Goal: Check status

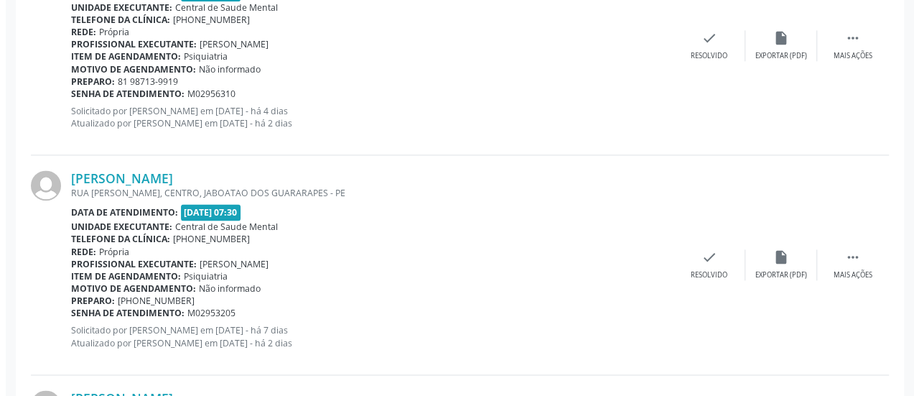
scroll to position [1005, 0]
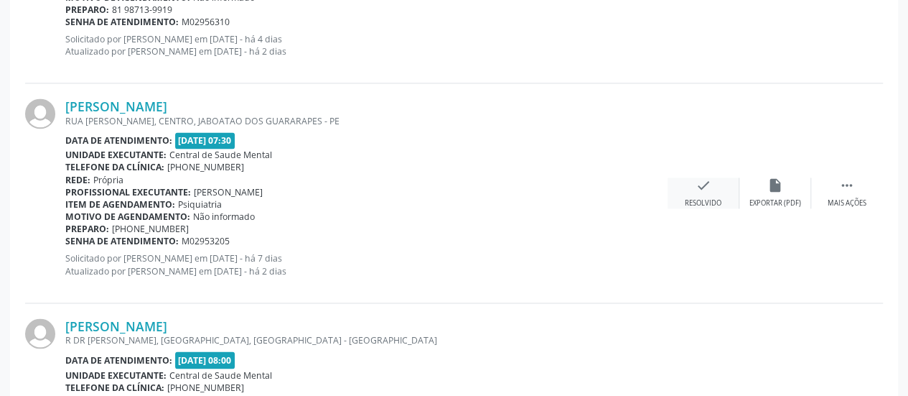
click at [707, 177] on icon "check" at bounding box center [704, 185] width 16 height 16
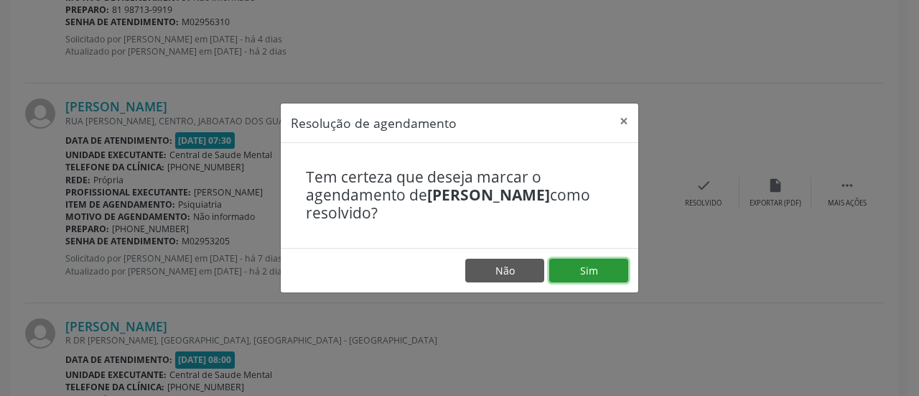
click at [610, 264] on button "Sim" at bounding box center [588, 271] width 79 height 24
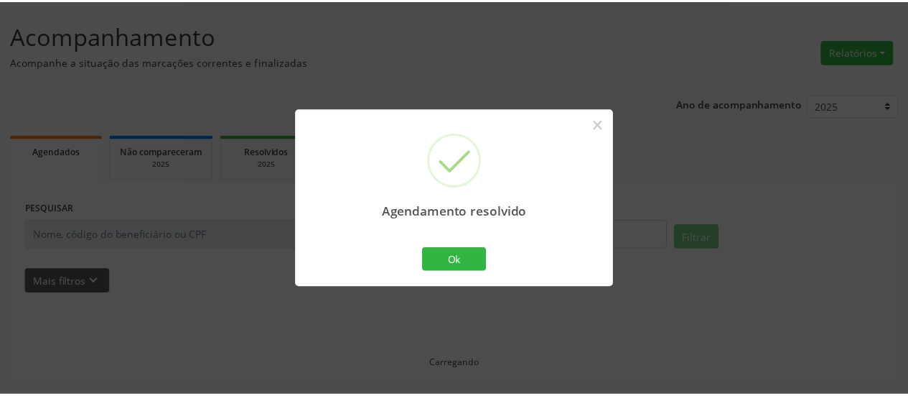
scroll to position [78, 0]
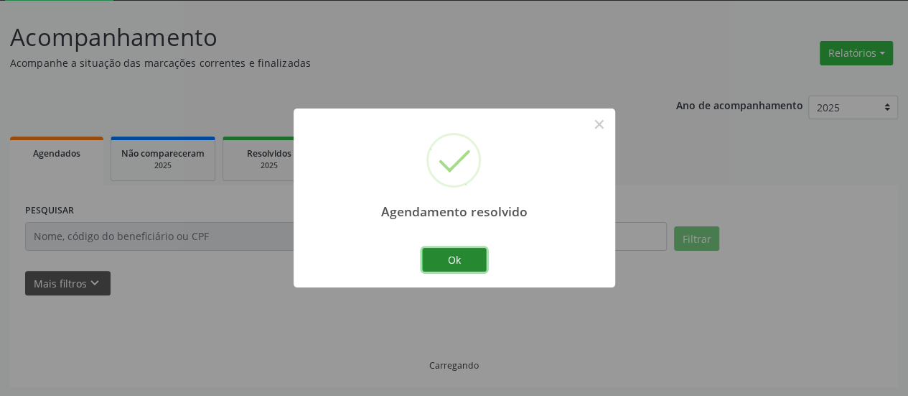
click at [448, 261] on button "Ok" at bounding box center [454, 260] width 65 height 24
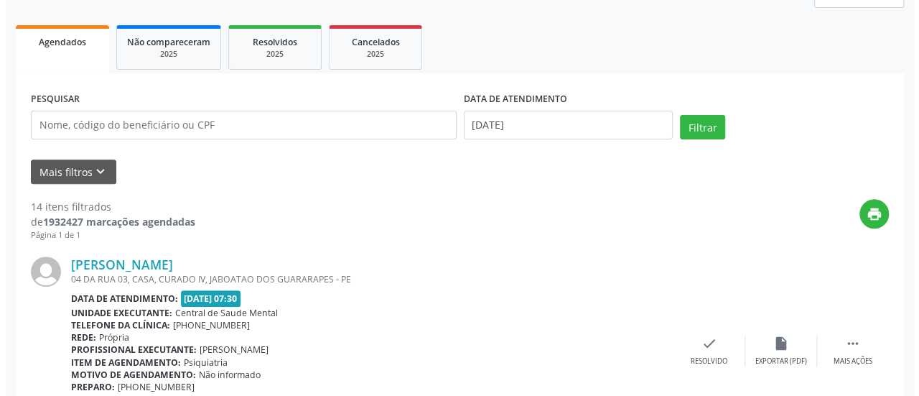
scroll to position [222, 0]
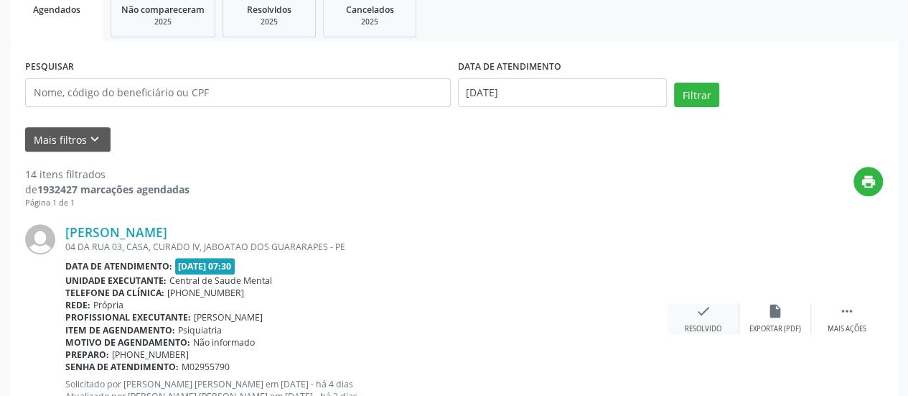
click at [694, 314] on div "check Resolvido" at bounding box center [704, 318] width 72 height 31
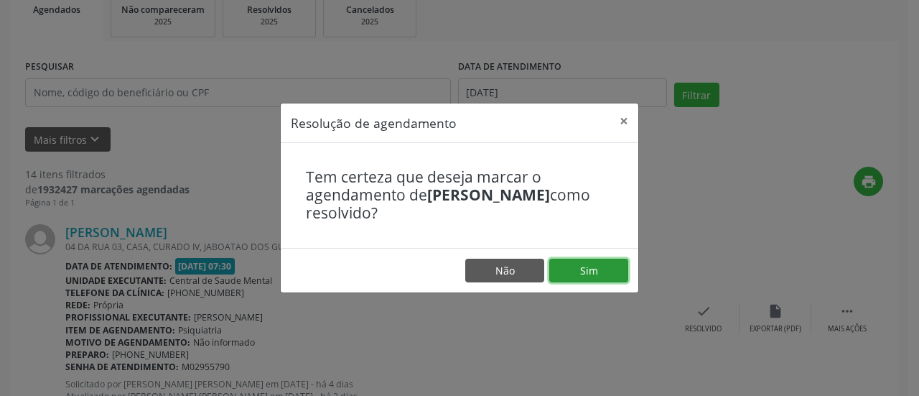
click at [599, 272] on button "Sim" at bounding box center [588, 271] width 79 height 24
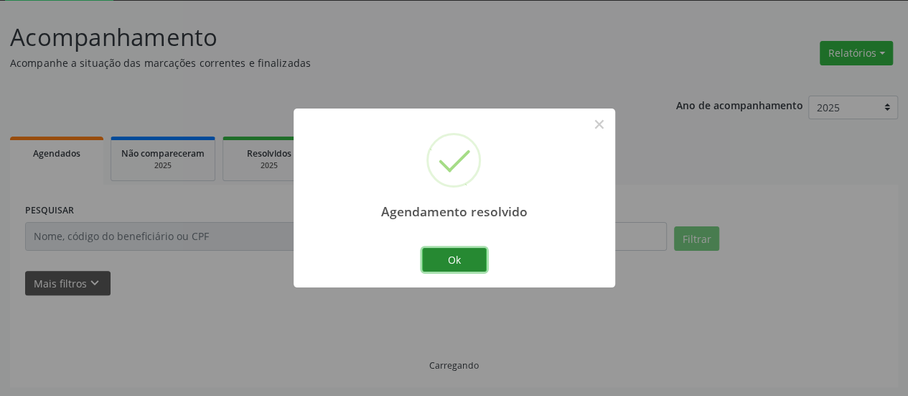
scroll to position [93, 0]
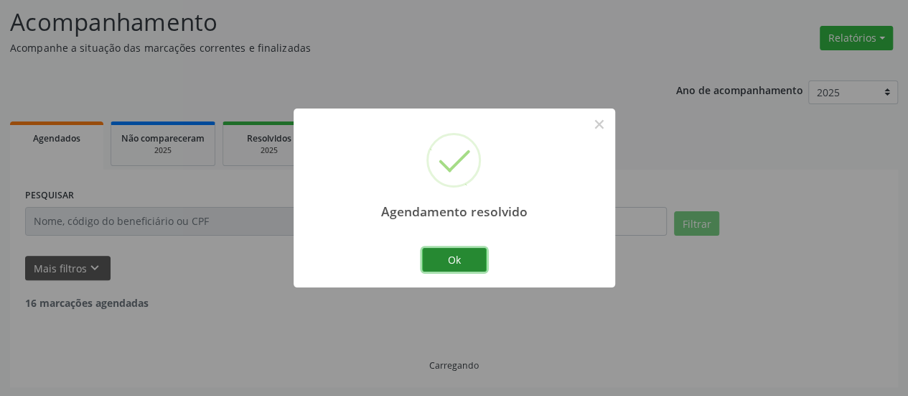
click at [434, 266] on button "Ok" at bounding box center [454, 260] width 65 height 24
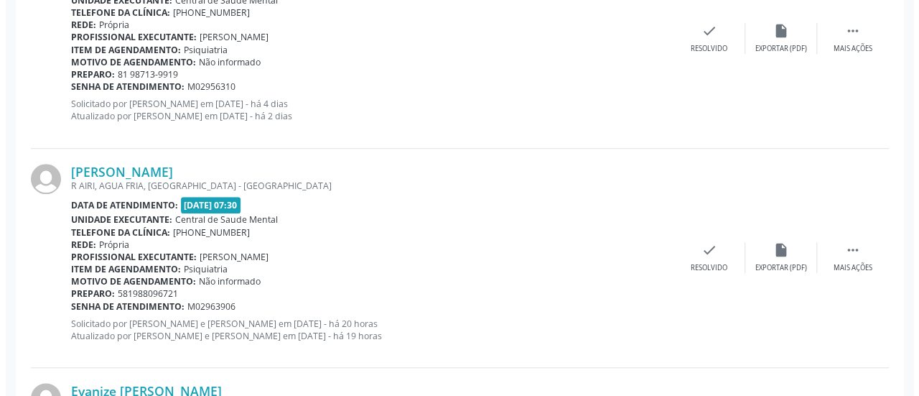
scroll to position [524, 0]
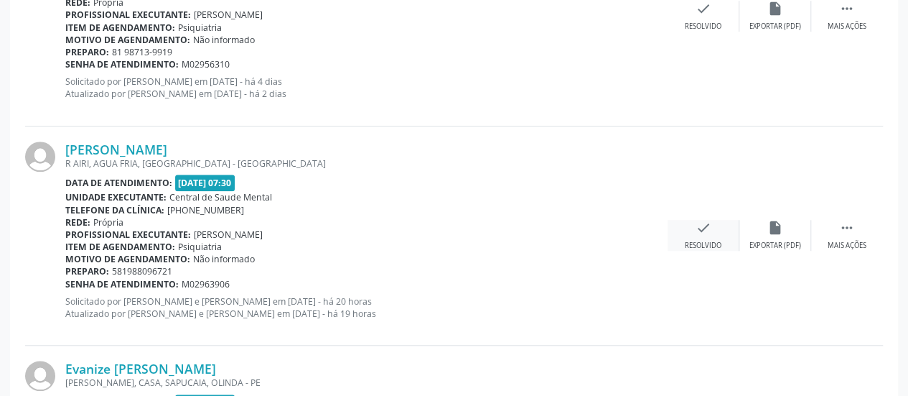
click at [706, 220] on icon "check" at bounding box center [704, 228] width 16 height 16
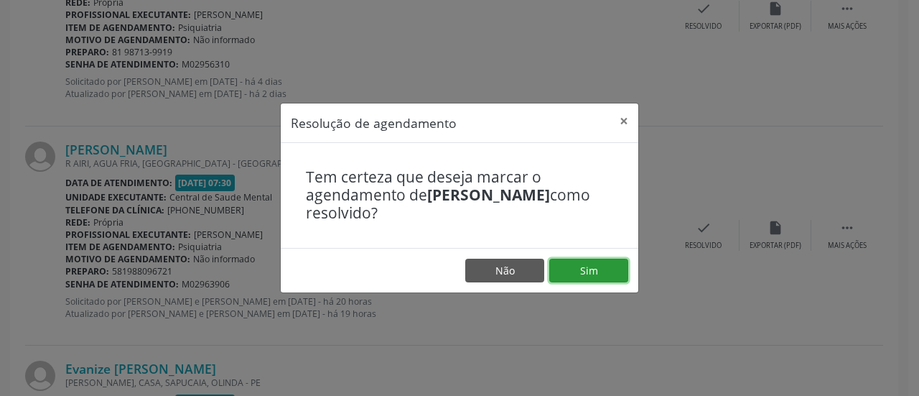
click at [600, 266] on button "Sim" at bounding box center [588, 271] width 79 height 24
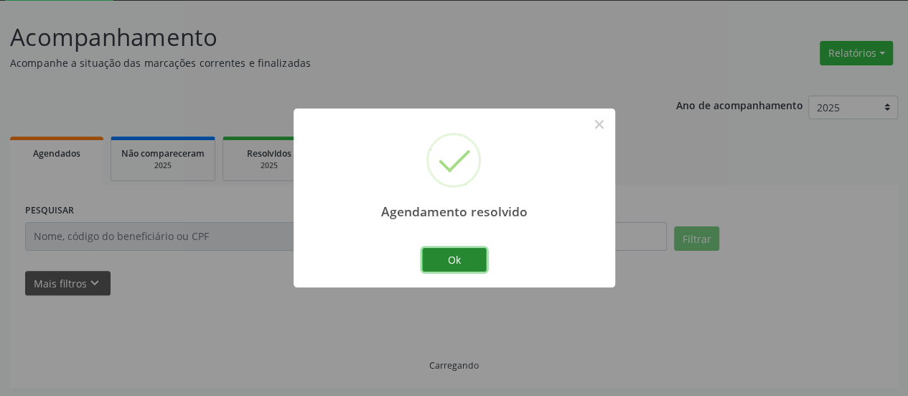
scroll to position [93, 0]
click at [441, 265] on button "Ok" at bounding box center [454, 260] width 65 height 24
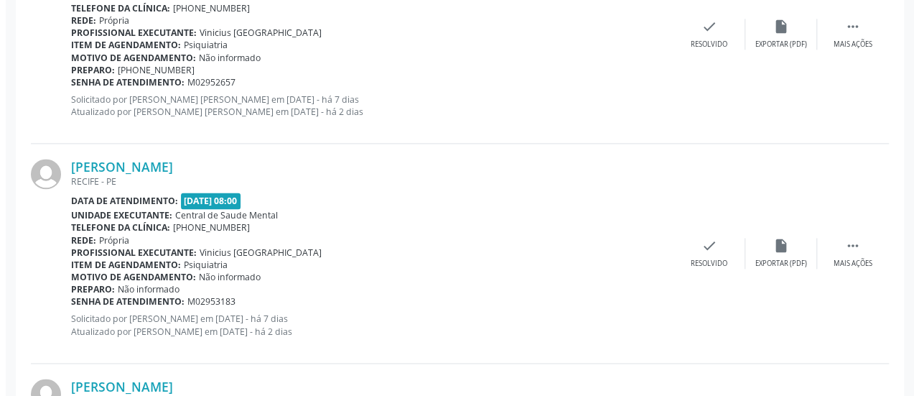
scroll to position [1027, 0]
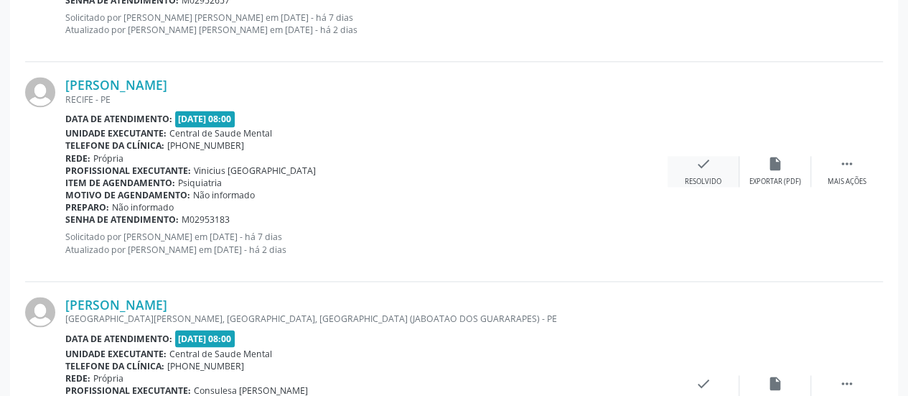
click at [722, 171] on div "check Resolvido" at bounding box center [704, 171] width 72 height 31
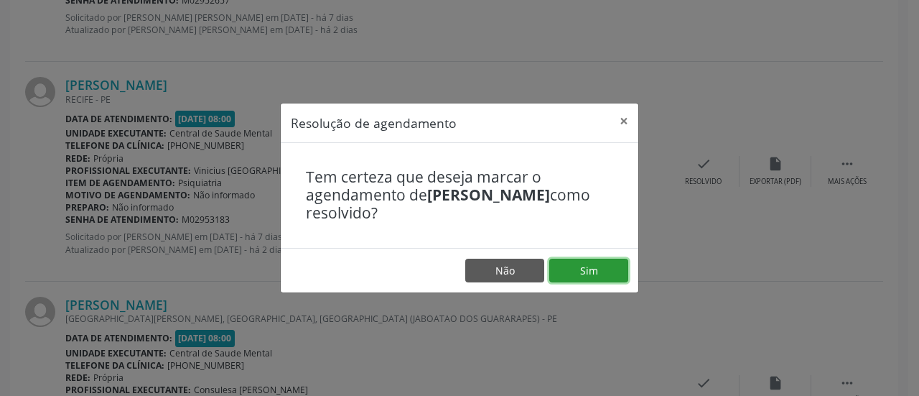
click at [612, 269] on button "Sim" at bounding box center [588, 271] width 79 height 24
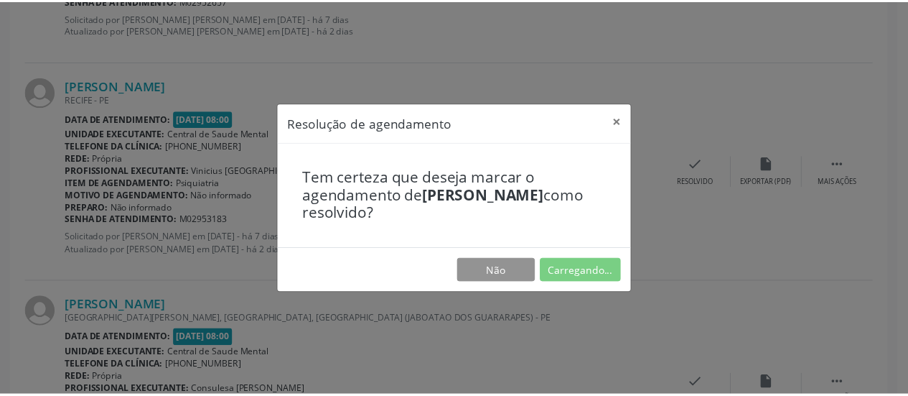
scroll to position [78, 0]
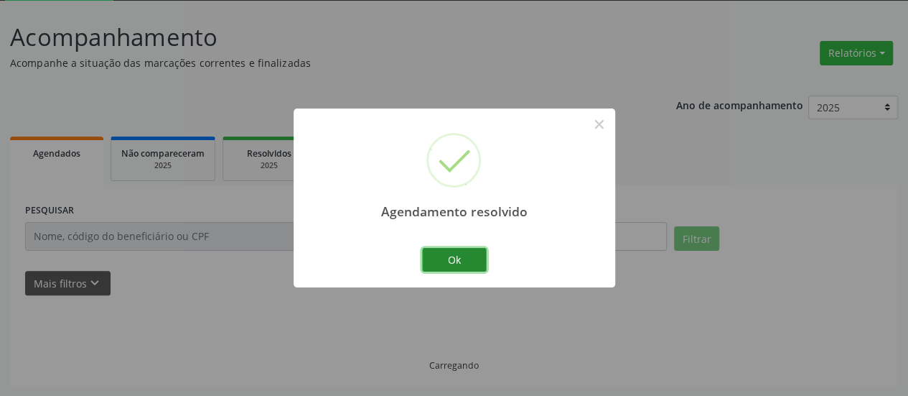
click at [450, 264] on button "Ok" at bounding box center [454, 260] width 65 height 24
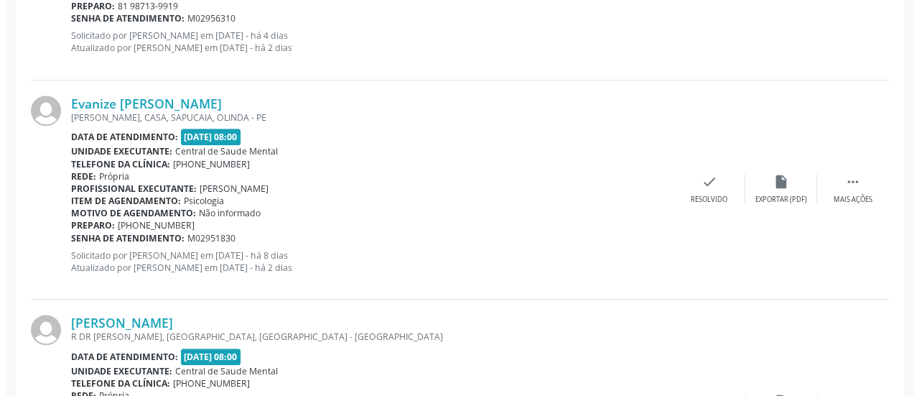
scroll to position [524, 0]
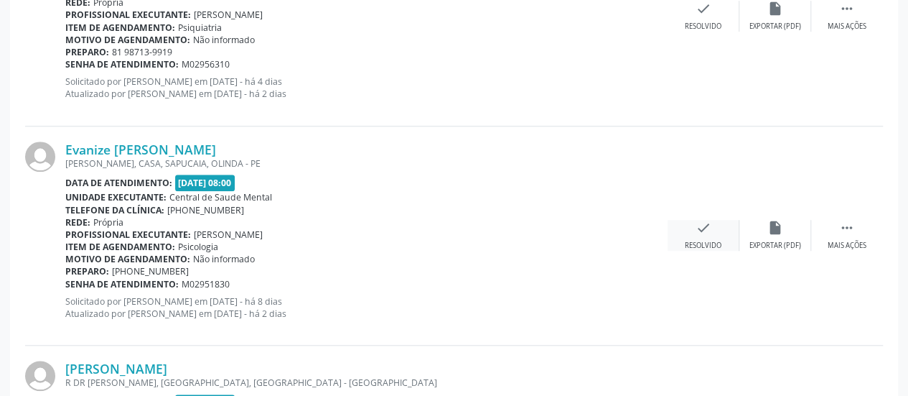
click at [697, 232] on icon "check" at bounding box center [704, 228] width 16 height 16
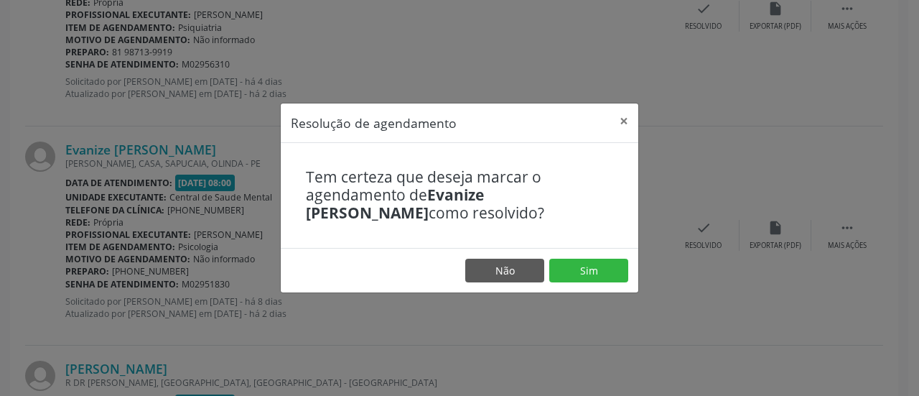
click at [603, 257] on footer "Não Sim" at bounding box center [460, 270] width 358 height 45
click at [600, 263] on button "Sim" at bounding box center [588, 271] width 79 height 24
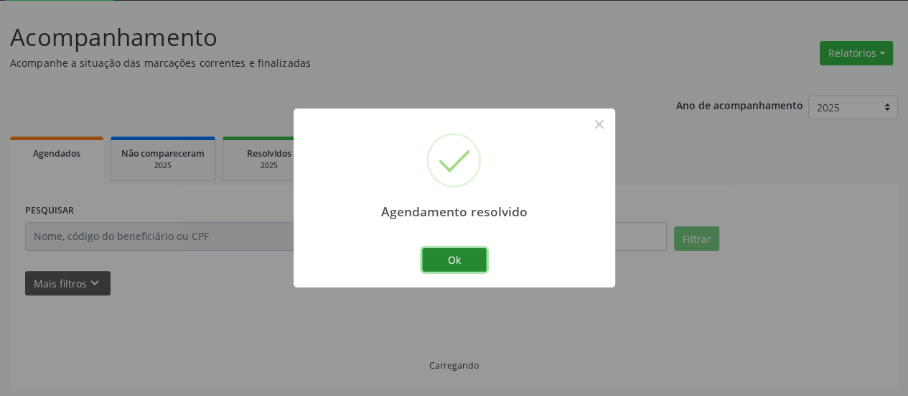
scroll to position [93, 0]
click at [429, 262] on button "Ok" at bounding box center [454, 260] width 65 height 24
